Goal: Find specific page/section

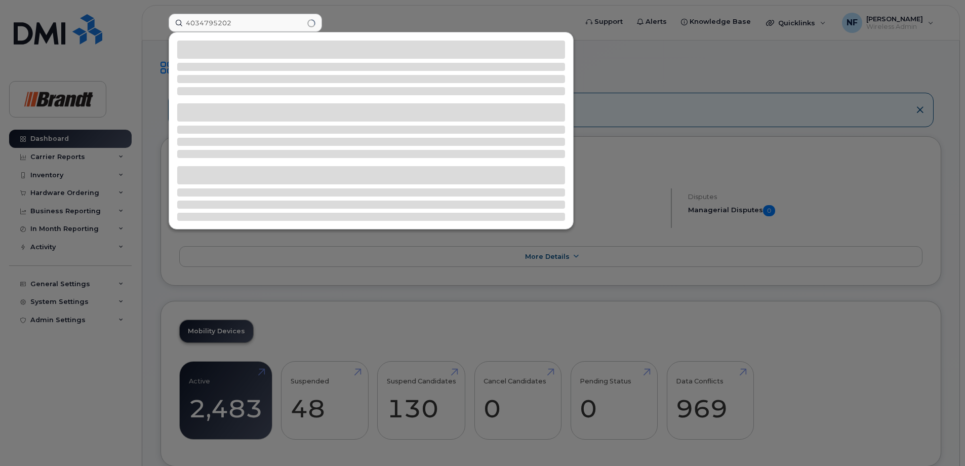
type input "4034795202"
click at [266, 54] on div at bounding box center [371, 49] width 388 height 18
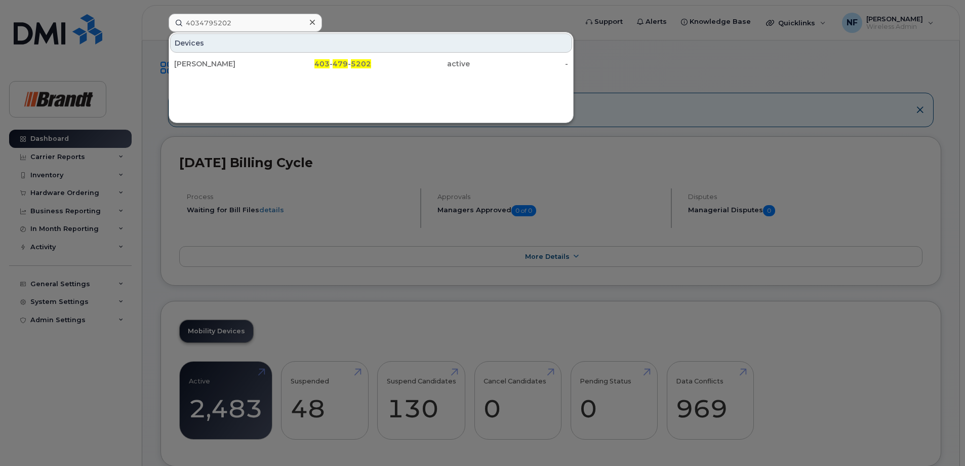
drag, startPoint x: 279, startPoint y: 59, endPoint x: 378, endPoint y: 76, distance: 100.7
click at [279, 59] on div "403 - 479 - 5202" at bounding box center [322, 64] width 99 height 10
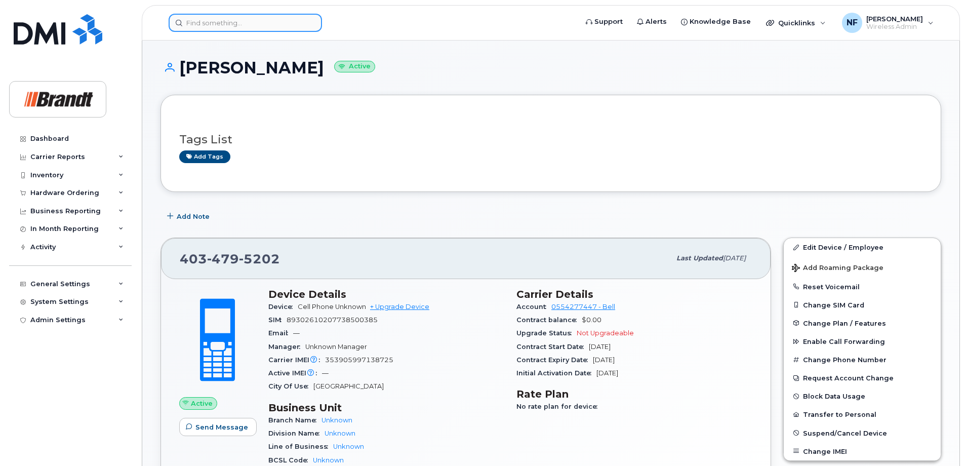
click at [285, 16] on input at bounding box center [245, 23] width 153 height 18
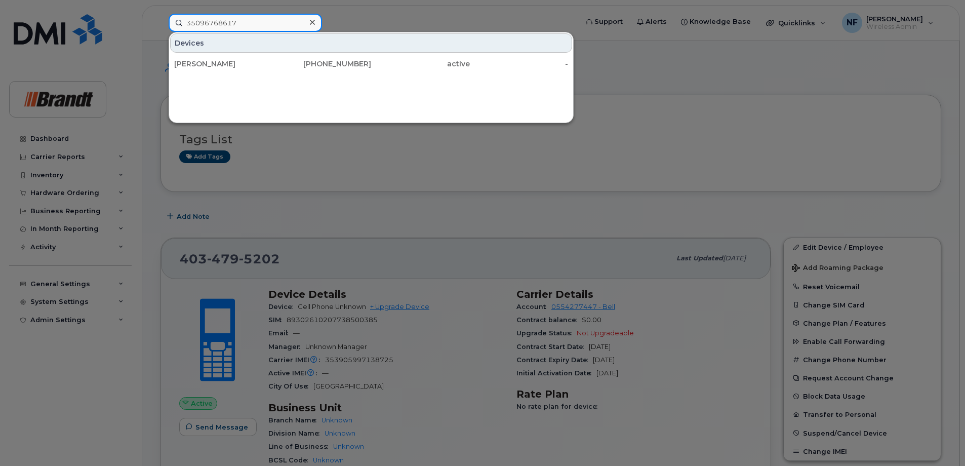
type input "35096768617"
click at [307, 61] on div "403-336-2972" at bounding box center [322, 64] width 99 height 10
